Goal: Task Accomplishment & Management: Complete application form

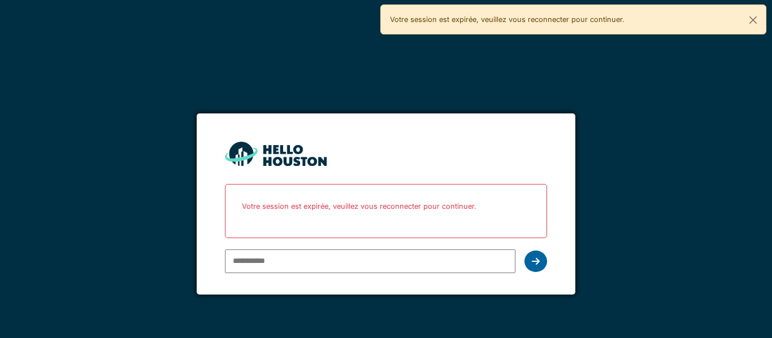
type input "**********"
click at [534, 258] on icon at bounding box center [536, 261] width 8 height 9
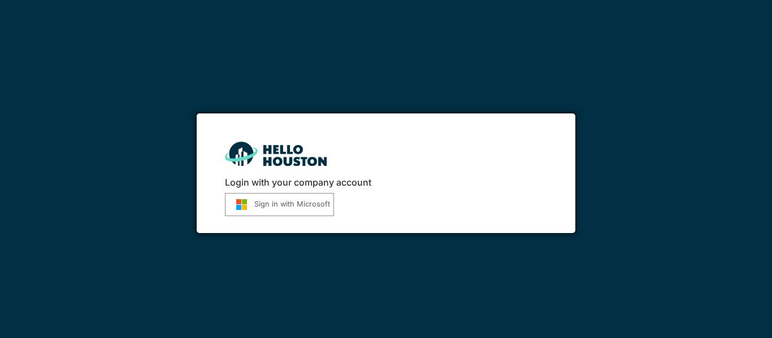
click at [295, 207] on button "Sign in with Microsoft" at bounding box center [279, 204] width 109 height 23
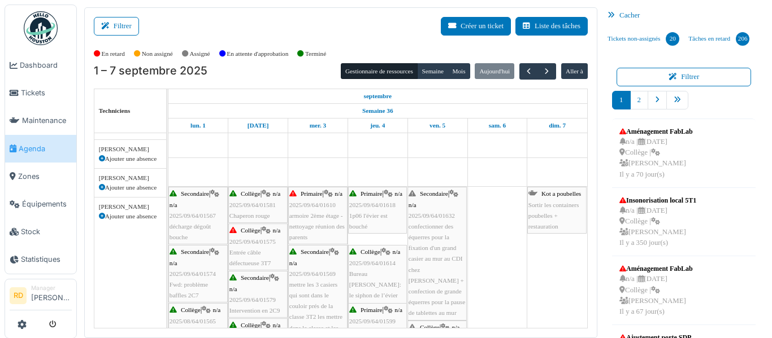
scroll to position [223, 0]
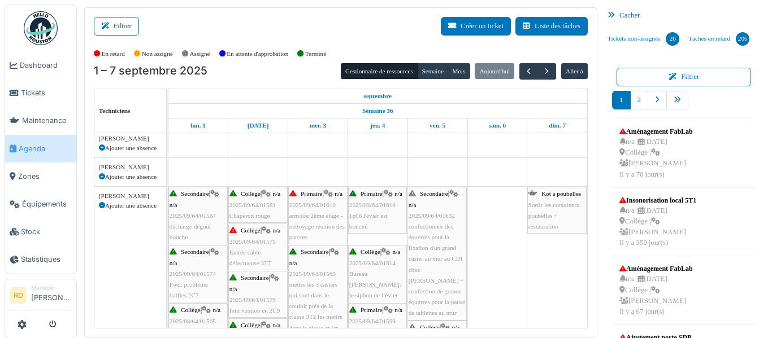
click at [269, 252] on div "Collège | n/a 2025/09/64/01575 Entrée câble défectueuse 3T7" at bounding box center [257, 246] width 57 height 43
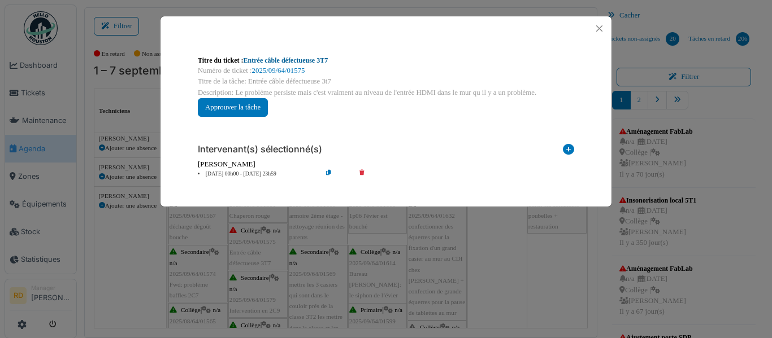
click at [310, 60] on link "Entrée câble défectueuse 3T7" at bounding box center [285, 60] width 85 height 8
click at [602, 31] on button "Close" at bounding box center [598, 28] width 15 height 15
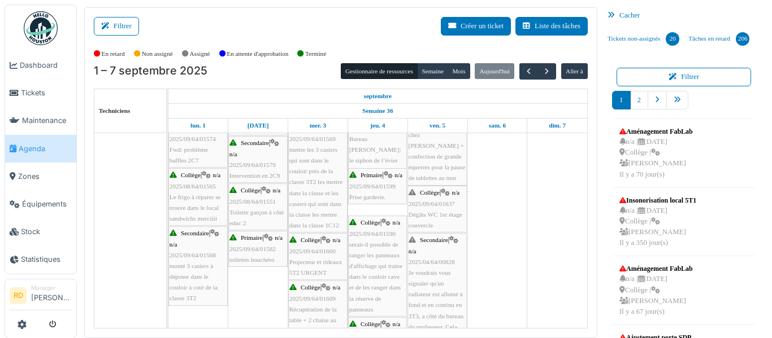
scroll to position [0, 0]
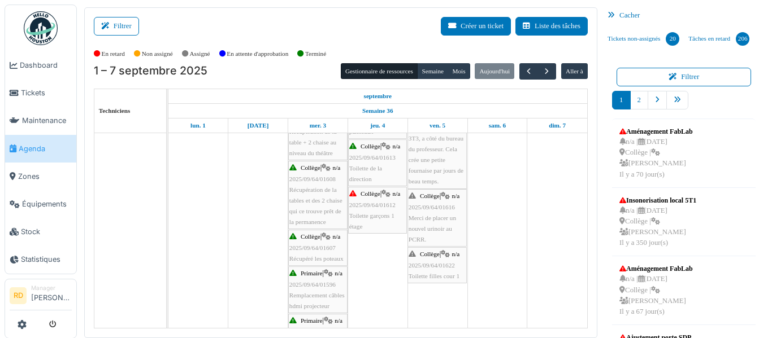
click at [383, 228] on div "Collège | n/a 2025/09/64/01612 Toilette garçons 1 étage" at bounding box center [377, 210] width 56 height 43
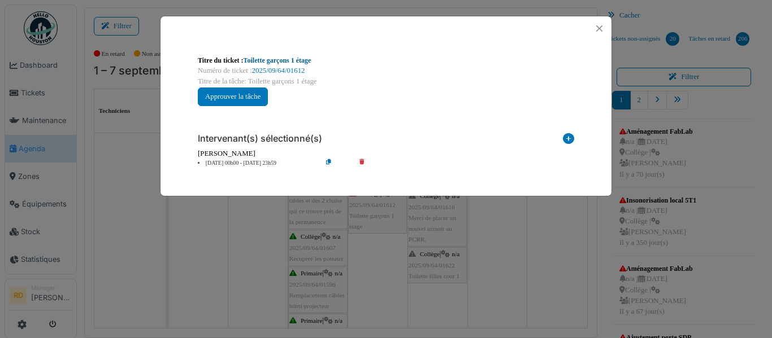
click at [272, 64] on link "Toilette garçons 1 étage" at bounding box center [277, 60] width 68 height 8
click at [601, 27] on button "Close" at bounding box center [598, 28] width 15 height 15
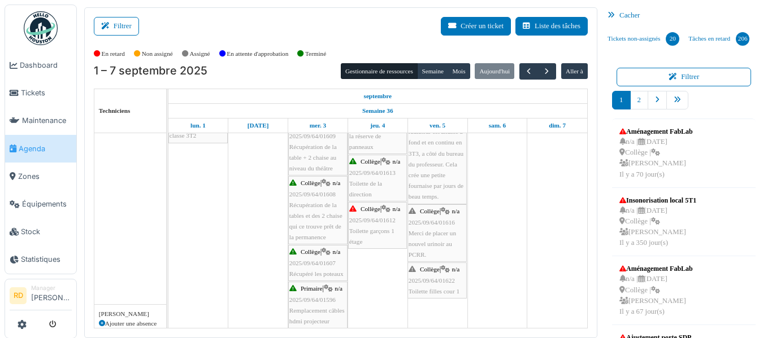
scroll to position [521, 0]
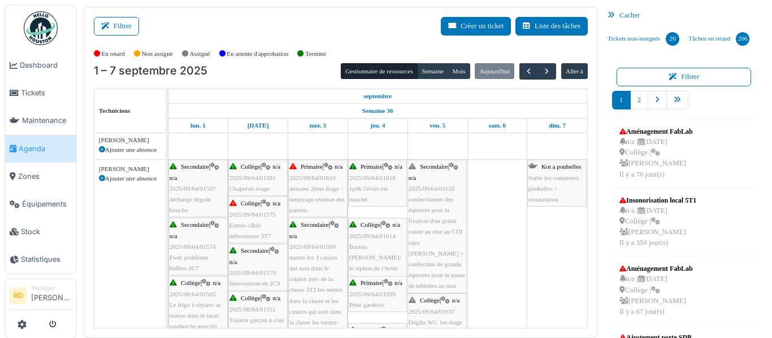
click at [446, 197] on span "confectionner des équerres pour la fixation d'un grand casier au mur au CDI che…" at bounding box center [436, 243] width 56 height 94
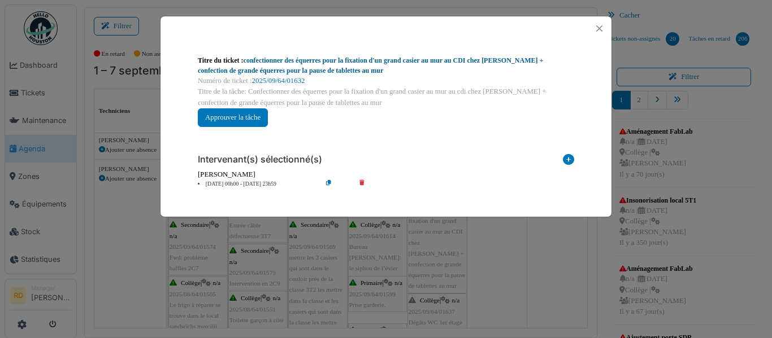
click at [385, 64] on link "confectionner des équerres pour la fixation d'un grand casier au mur au CDI che…" at bounding box center [370, 65] width 345 height 18
click at [596, 33] on button "Close" at bounding box center [598, 28] width 15 height 15
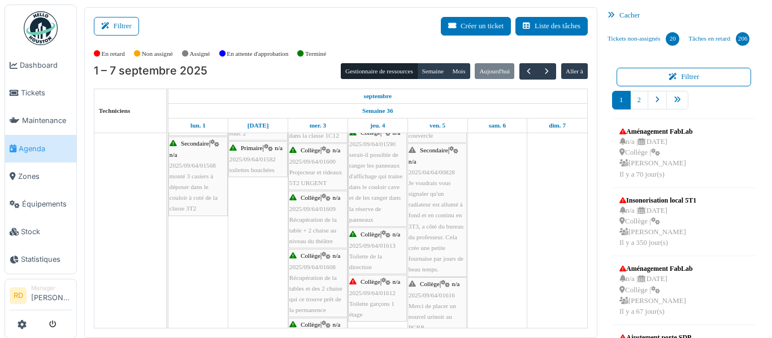
scroll to position [448, 0]
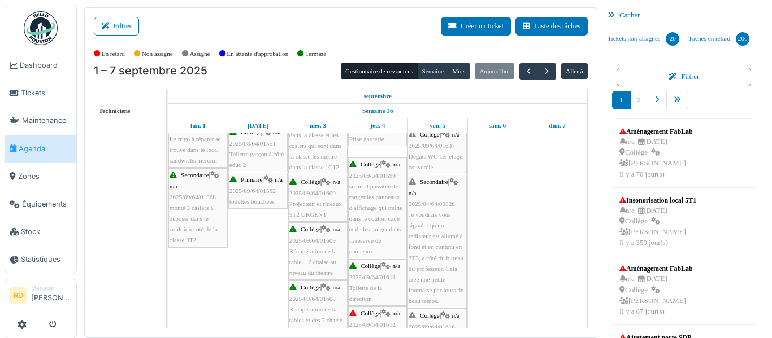
click at [436, 167] on div "Collège | n/a 2025/09/64/01637 Dégâts WC 1er étage couvercle" at bounding box center [436, 150] width 57 height 43
click at [439, 150] on div "Collège | n/a 2025/09/64/01637 Dégâts WC 1er étage couvercle" at bounding box center [436, 150] width 57 height 43
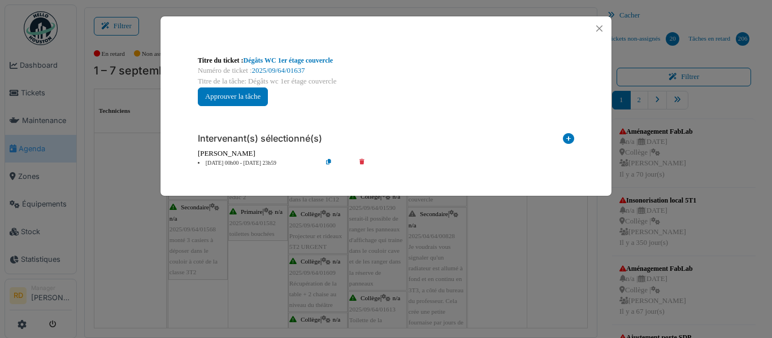
scroll to position [368, 0]
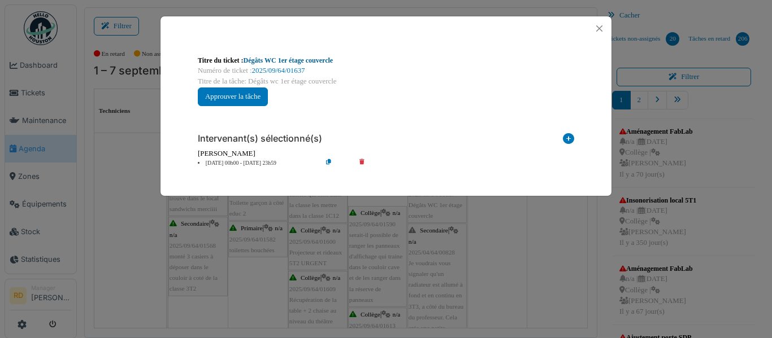
click at [297, 62] on link "Dégâts WC 1er étage couvercle" at bounding box center [288, 60] width 90 height 8
click at [319, 66] on div "Numéro de ticket : 2025/09/64/01637" at bounding box center [386, 71] width 376 height 11
click at [320, 62] on link "Dégâts WC 1er étage couvercle" at bounding box center [288, 60] width 90 height 8
click at [598, 31] on button "Close" at bounding box center [598, 28] width 15 height 15
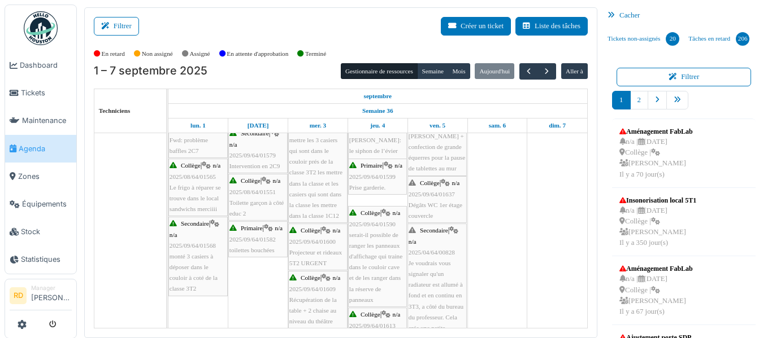
click at [437, 272] on span "Je voudrais vous signaler qu'un radiateur est allumé à fond et en continu en 3T…" at bounding box center [435, 307] width 55 height 94
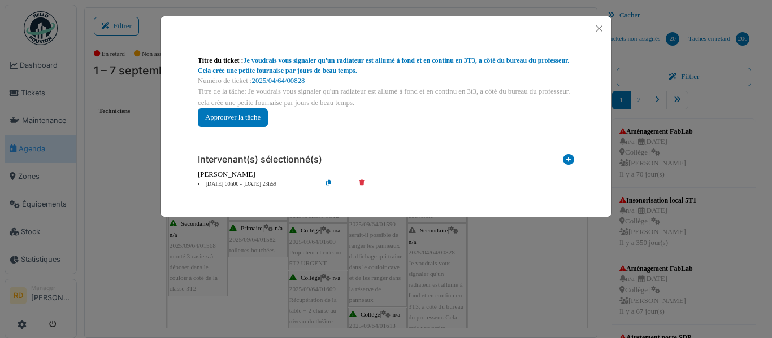
click at [298, 11] on div "**********" at bounding box center [386, 169] width 772 height 338
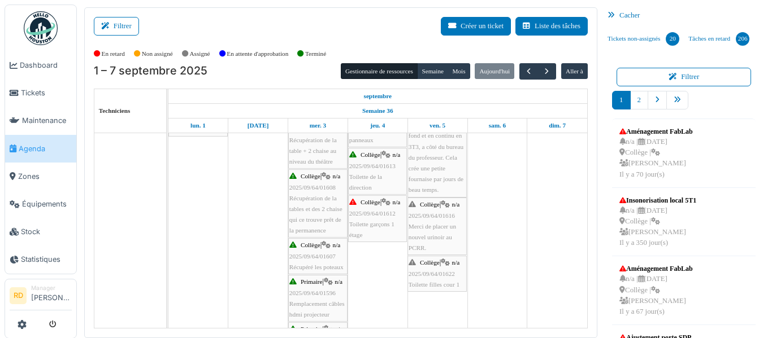
scroll to position [543, 0]
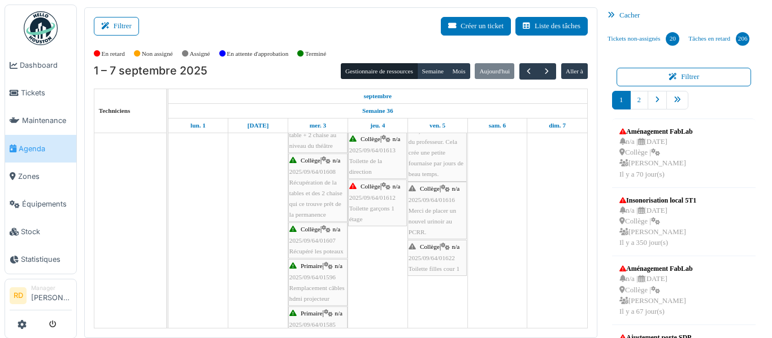
click at [442, 258] on span "2025/09/64/01622" at bounding box center [431, 258] width 46 height 7
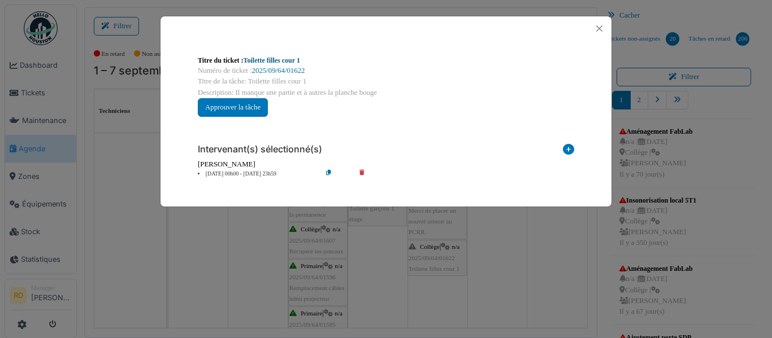
click at [282, 61] on link "Toilette filles cour 1" at bounding box center [271, 60] width 56 height 8
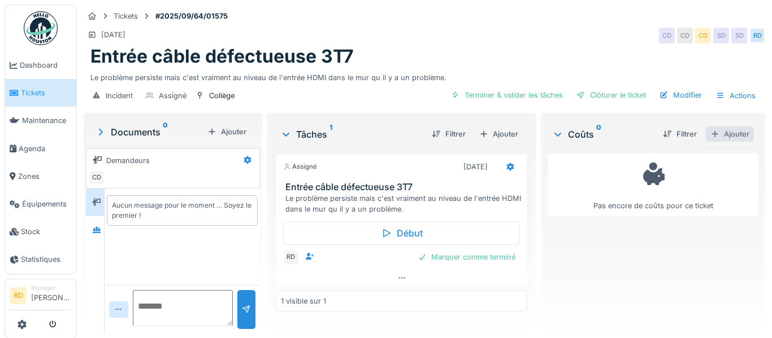
click at [736, 132] on div "Ajouter" at bounding box center [730, 134] width 48 height 15
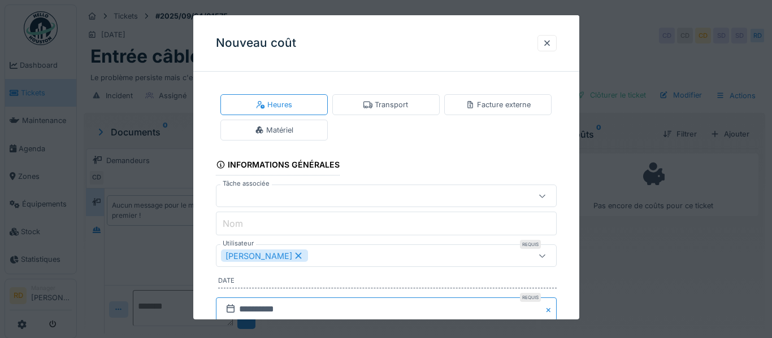
click at [345, 304] on input "**********" at bounding box center [386, 310] width 341 height 24
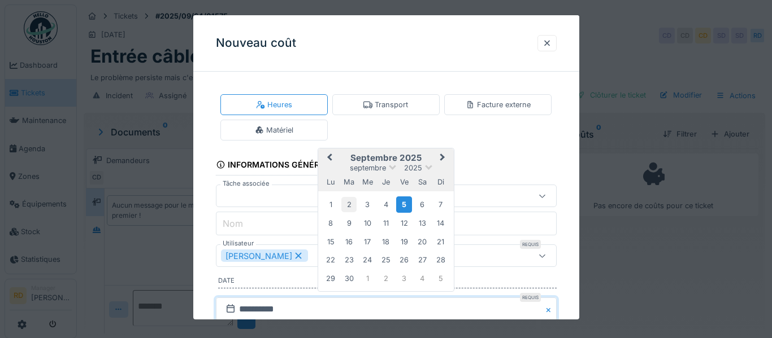
click at [350, 202] on div "2" at bounding box center [348, 204] width 15 height 15
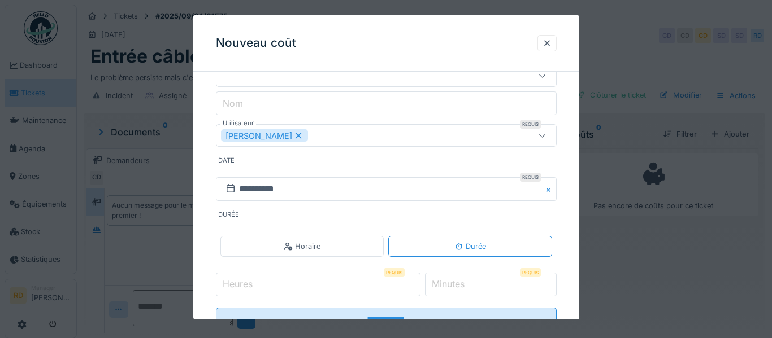
scroll to position [157, 0]
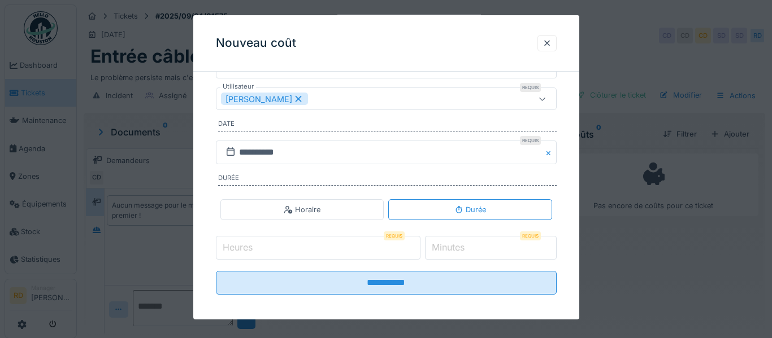
click at [345, 89] on div "[PERSON_NAME]" at bounding box center [386, 99] width 341 height 23
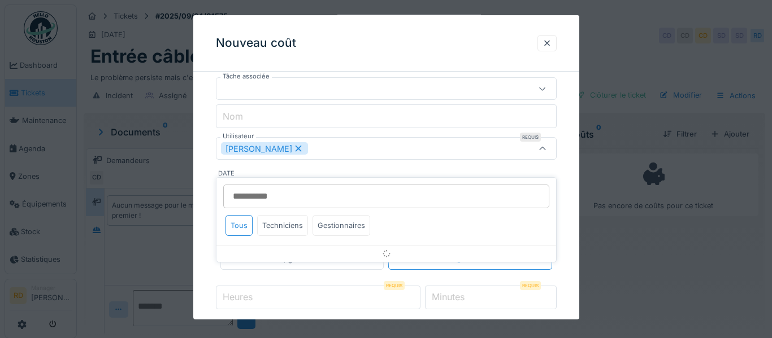
scroll to position [89, 0]
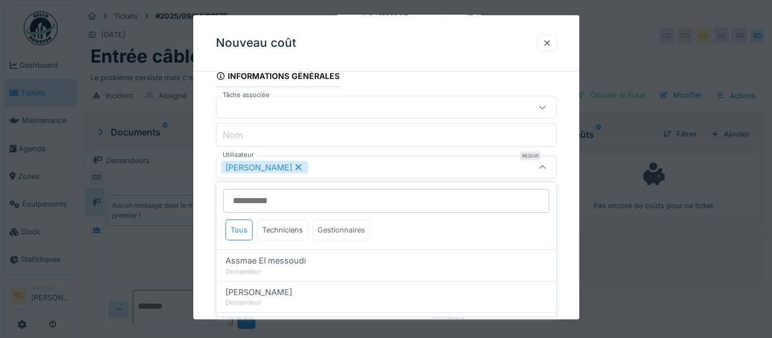
click at [337, 229] on div "Gestionnaires" at bounding box center [341, 230] width 58 height 21
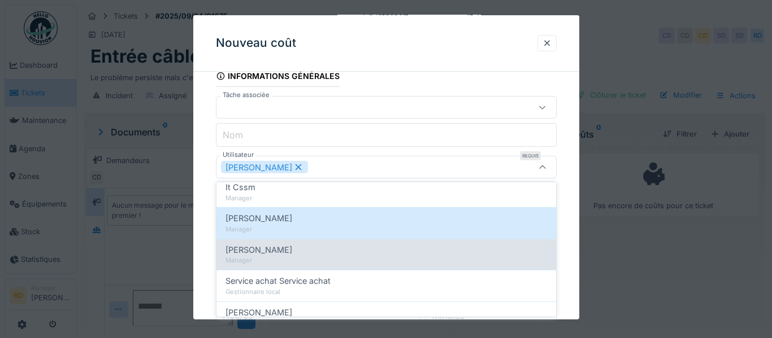
scroll to position [155, 0]
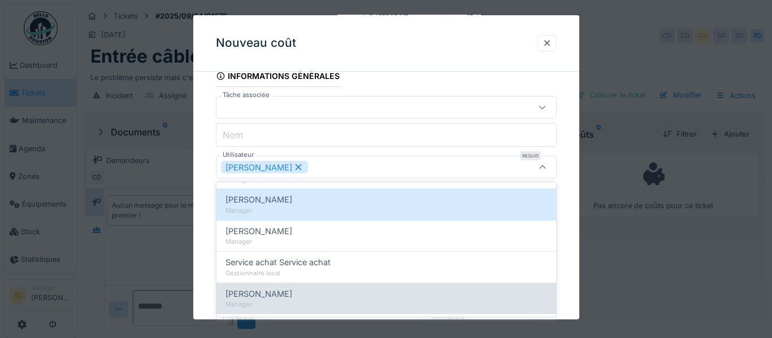
click at [320, 288] on div "Stéphane Dardenne" at bounding box center [385, 294] width 321 height 12
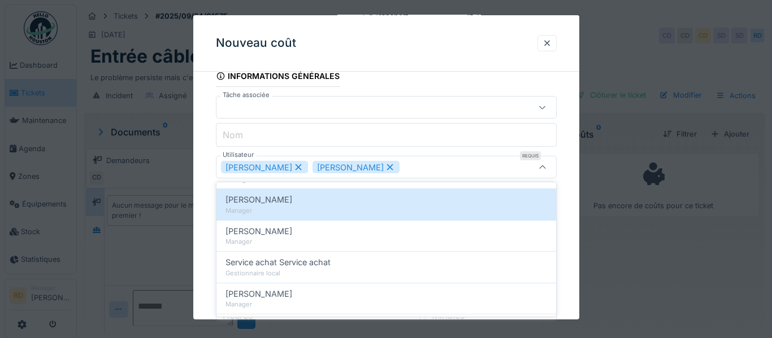
click at [293, 169] on icon at bounding box center [298, 167] width 10 height 8
type input "****"
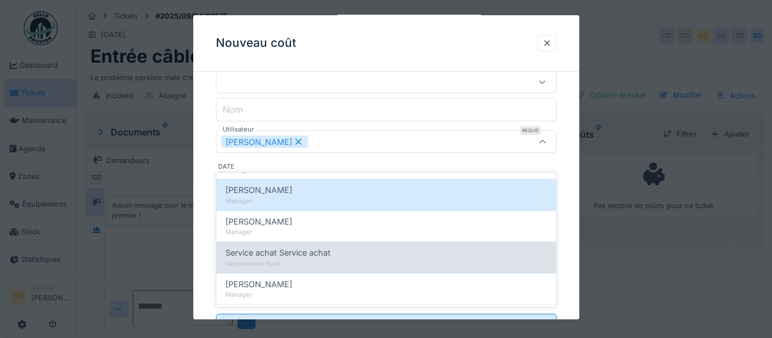
scroll to position [164, 0]
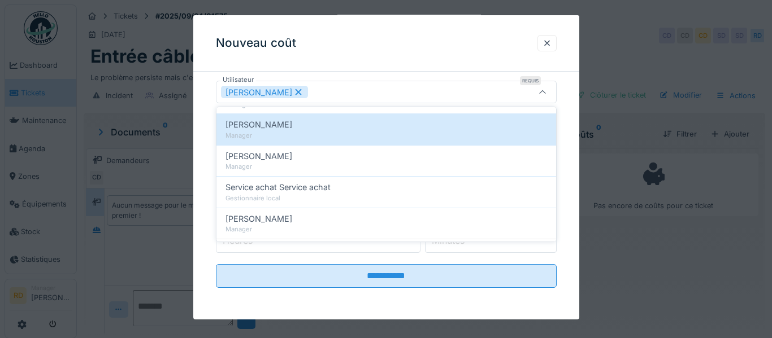
click at [471, 86] on div "Stéphane Dardenne" at bounding box center [365, 92] width 289 height 12
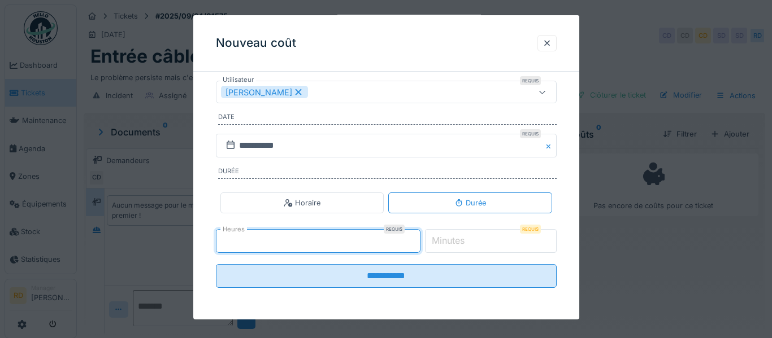
type input "*"
click at [420, 237] on input "*" at bounding box center [318, 241] width 205 height 24
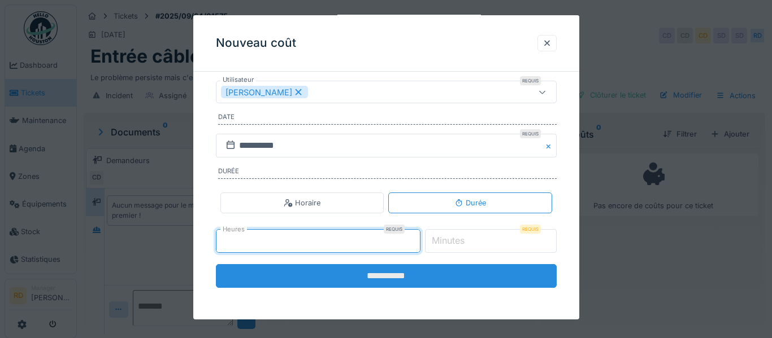
click at [449, 275] on input "**********" at bounding box center [386, 276] width 341 height 24
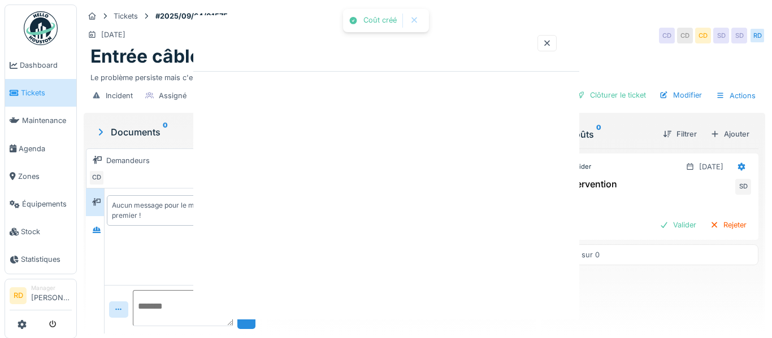
scroll to position [0, 0]
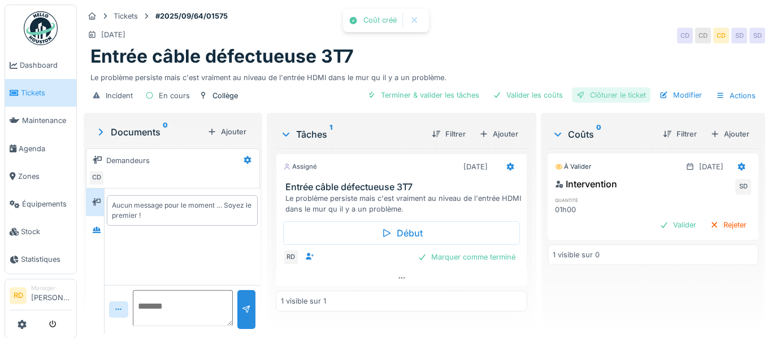
click at [603, 98] on div "Clôturer le ticket" at bounding box center [611, 95] width 79 height 15
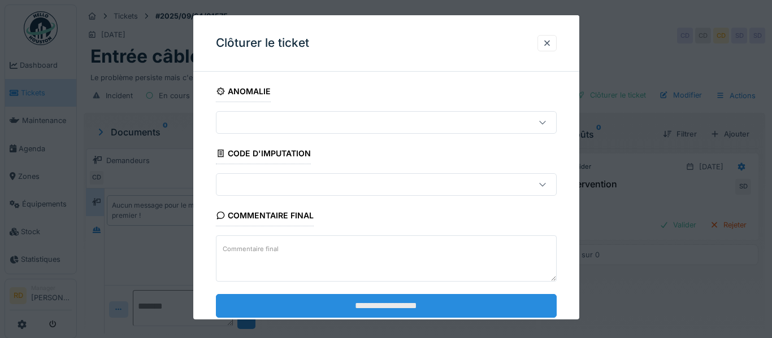
click at [371, 310] on input "**********" at bounding box center [386, 306] width 341 height 24
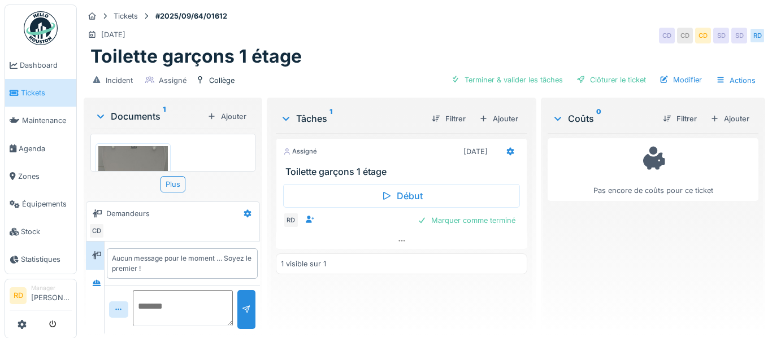
scroll to position [1, 0]
click at [146, 157] on img at bounding box center [132, 223] width 69 height 154
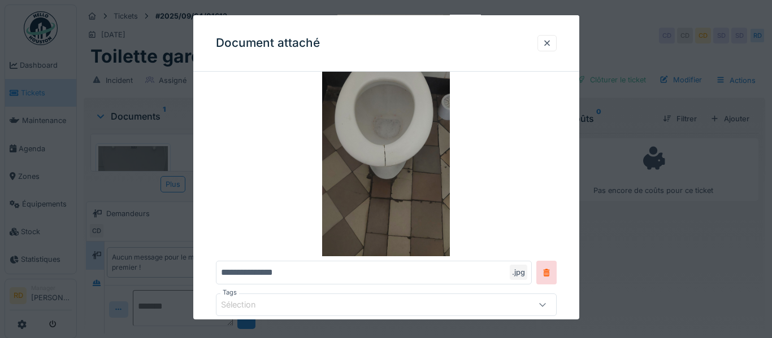
scroll to position [156, 0]
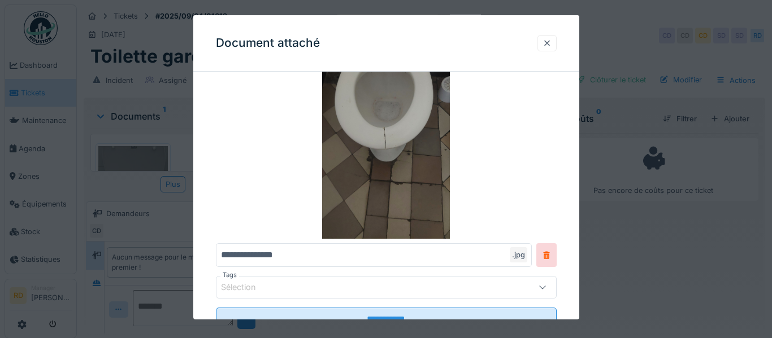
click at [549, 47] on div at bounding box center [546, 43] width 9 height 11
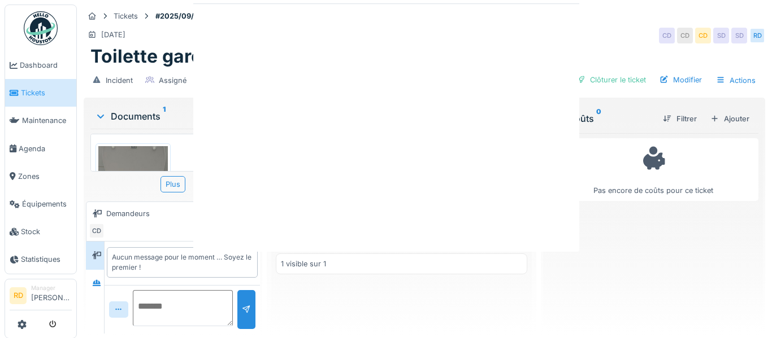
scroll to position [0, 0]
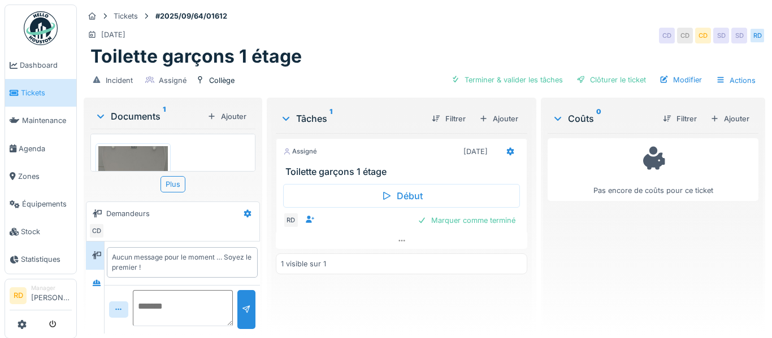
click at [145, 161] on img at bounding box center [132, 223] width 69 height 154
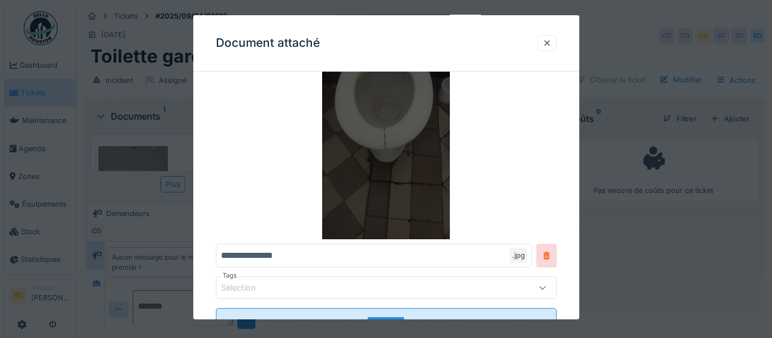
scroll to position [199, 0]
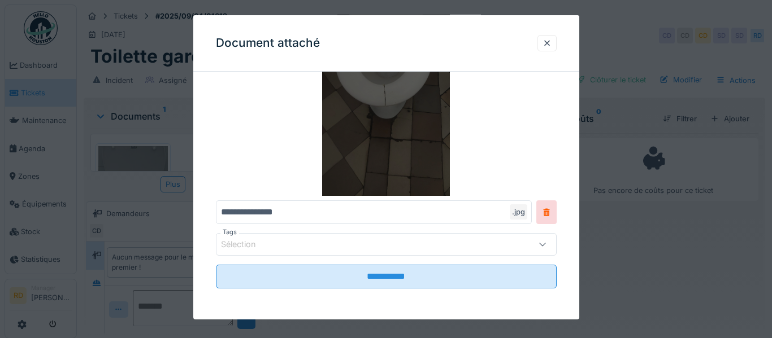
click at [268, 174] on img at bounding box center [386, 55] width 341 height 282
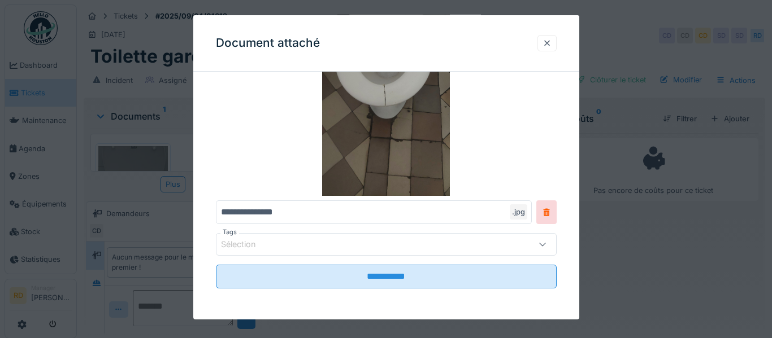
click at [545, 42] on div at bounding box center [546, 43] width 9 height 11
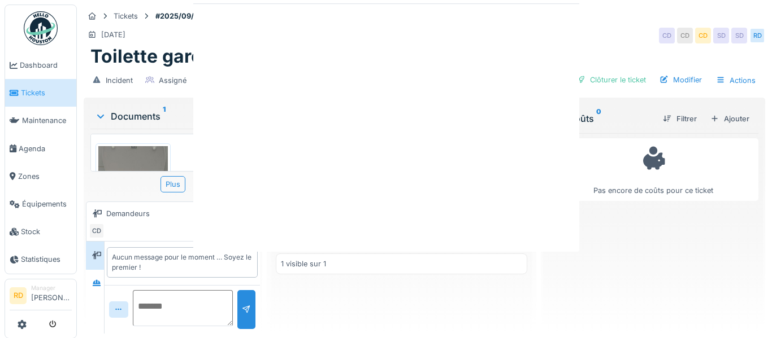
scroll to position [0, 0]
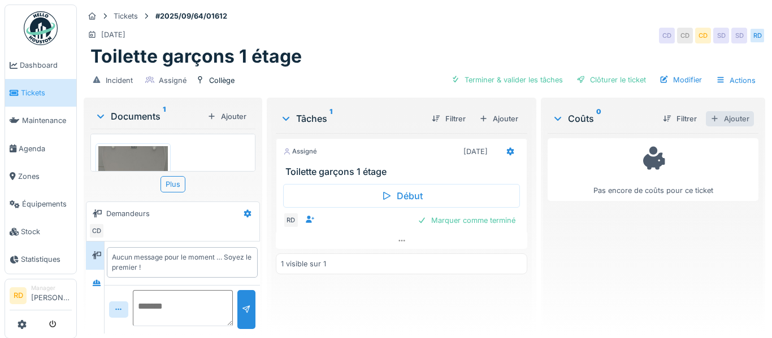
click at [732, 119] on div "Ajouter" at bounding box center [730, 118] width 48 height 15
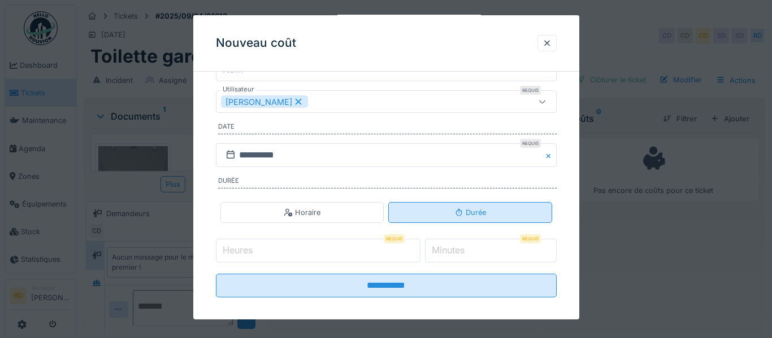
scroll to position [164, 0]
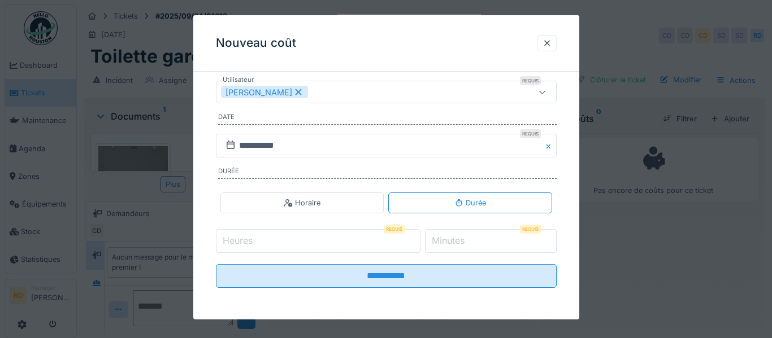
click at [420, 239] on input "*" at bounding box center [318, 241] width 205 height 24
type input "*"
click at [420, 242] on input "*" at bounding box center [318, 241] width 205 height 24
click at [547, 241] on input "*" at bounding box center [491, 241] width 132 height 24
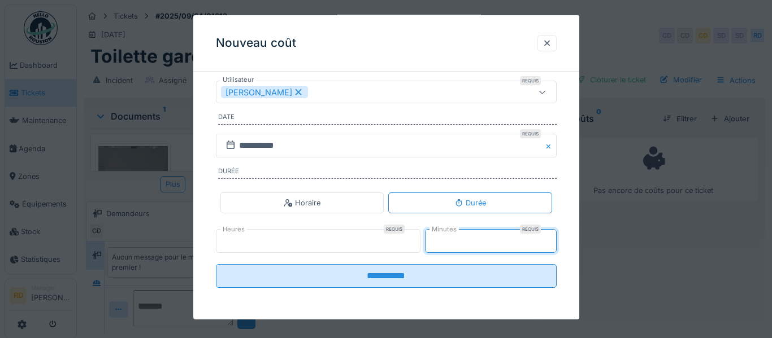
click at [547, 241] on input "*" at bounding box center [491, 241] width 132 height 24
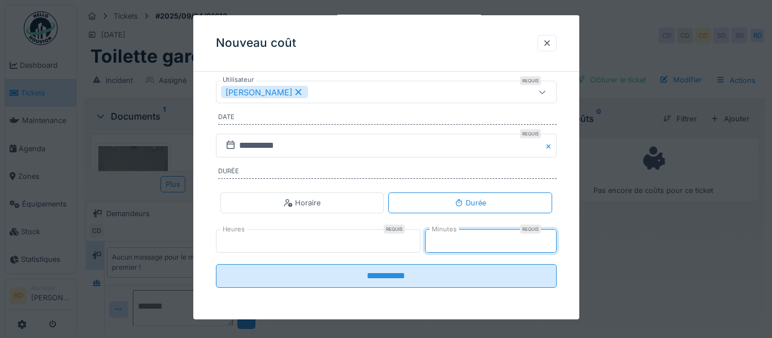
click at [547, 241] on input "*" at bounding box center [491, 241] width 132 height 24
type input "**"
click at [547, 241] on input "**" at bounding box center [491, 241] width 132 height 24
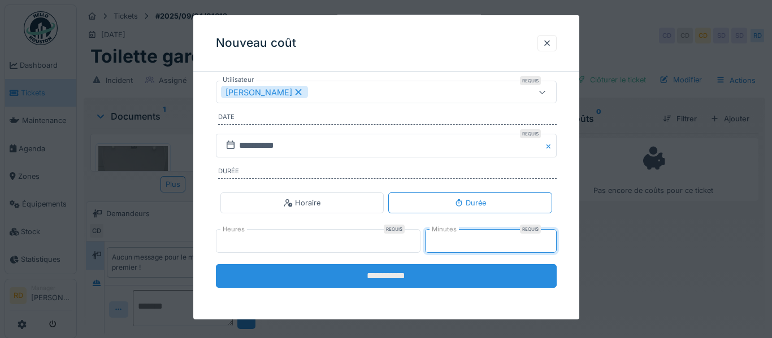
click at [463, 279] on input "**********" at bounding box center [386, 276] width 341 height 24
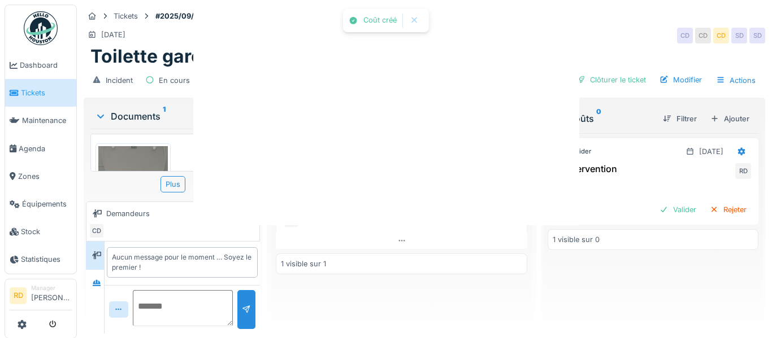
scroll to position [0, 0]
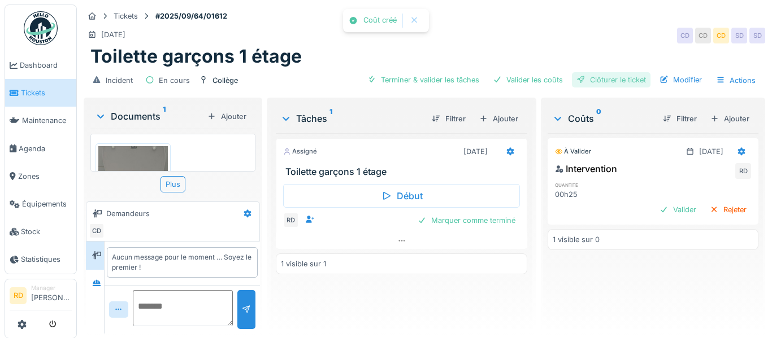
click at [624, 81] on div "Clôturer le ticket" at bounding box center [611, 79] width 79 height 15
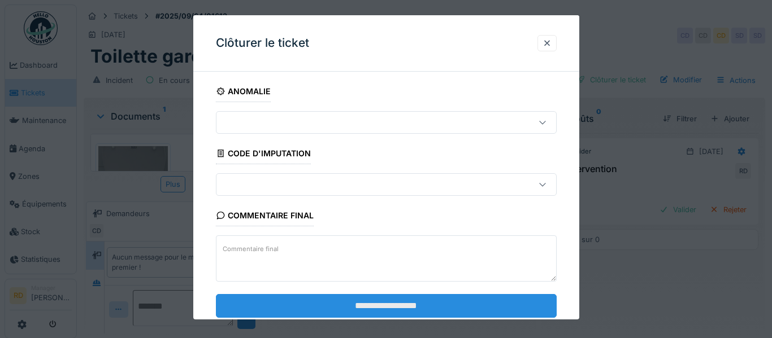
click at [392, 312] on input "**********" at bounding box center [386, 306] width 341 height 24
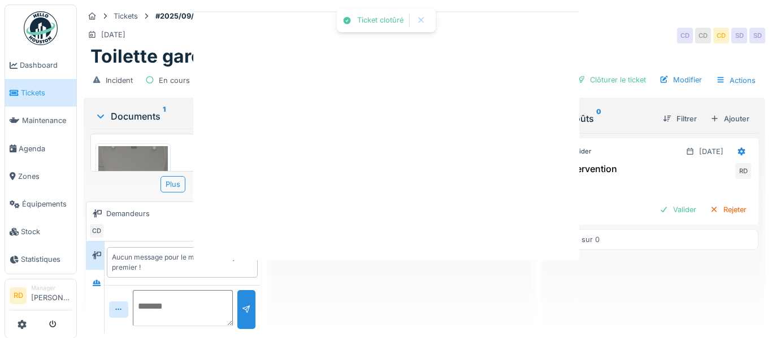
scroll to position [20, 0]
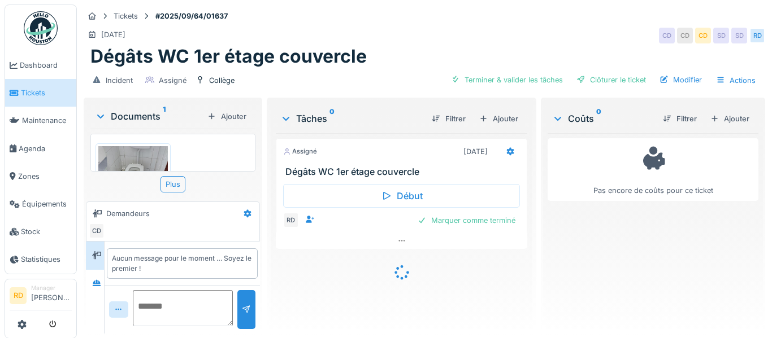
scroll to position [1, 0]
click at [138, 156] on img at bounding box center [132, 192] width 69 height 93
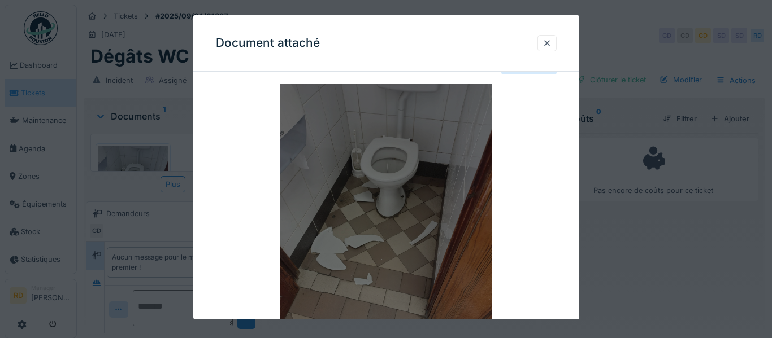
scroll to position [0, 0]
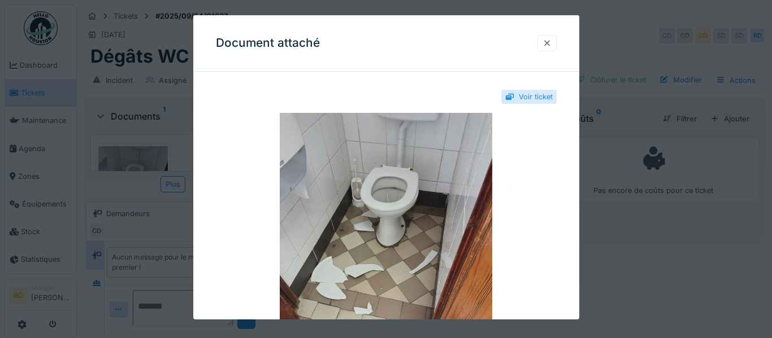
click at [550, 40] on div at bounding box center [546, 43] width 9 height 11
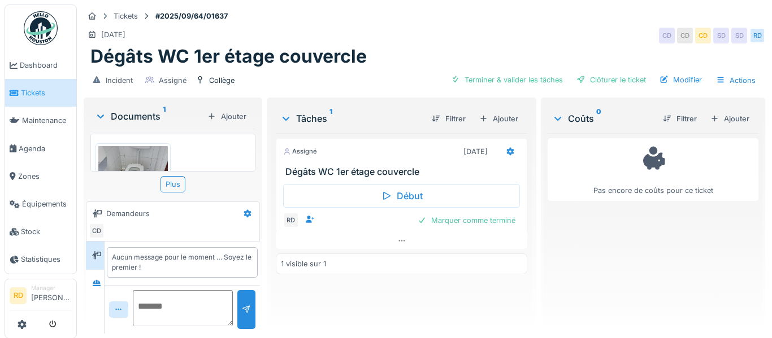
click at [138, 155] on img at bounding box center [132, 192] width 69 height 93
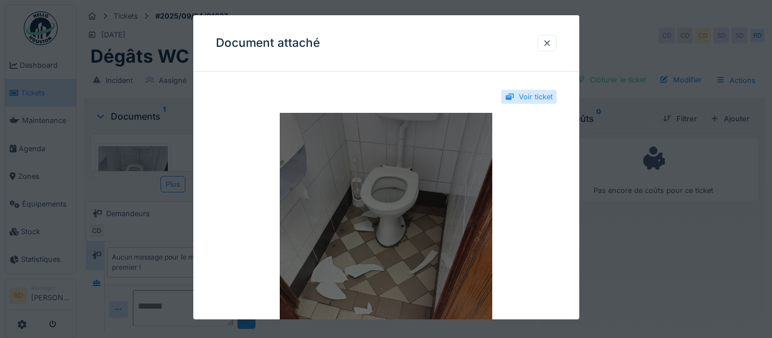
click at [320, 180] on img at bounding box center [386, 254] width 341 height 282
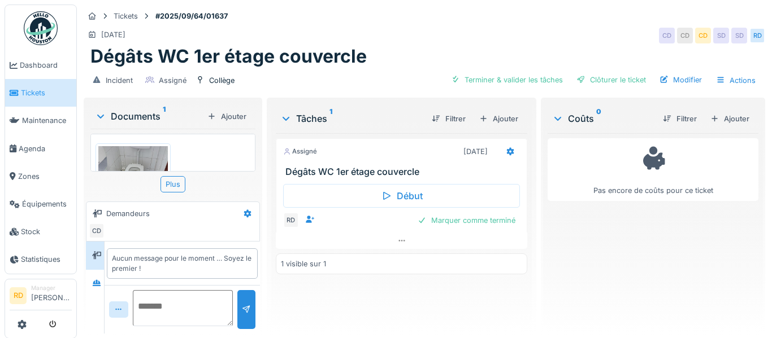
scroll to position [1, 0]
click at [733, 118] on div "Ajouter" at bounding box center [730, 118] width 48 height 15
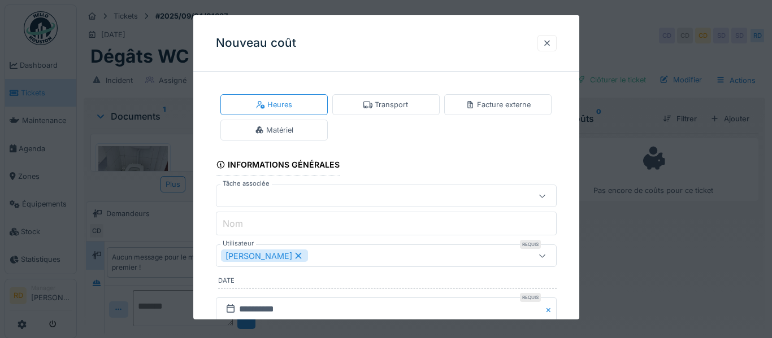
click at [546, 45] on div at bounding box center [546, 43] width 9 height 11
